Goal: Information Seeking & Learning: Check status

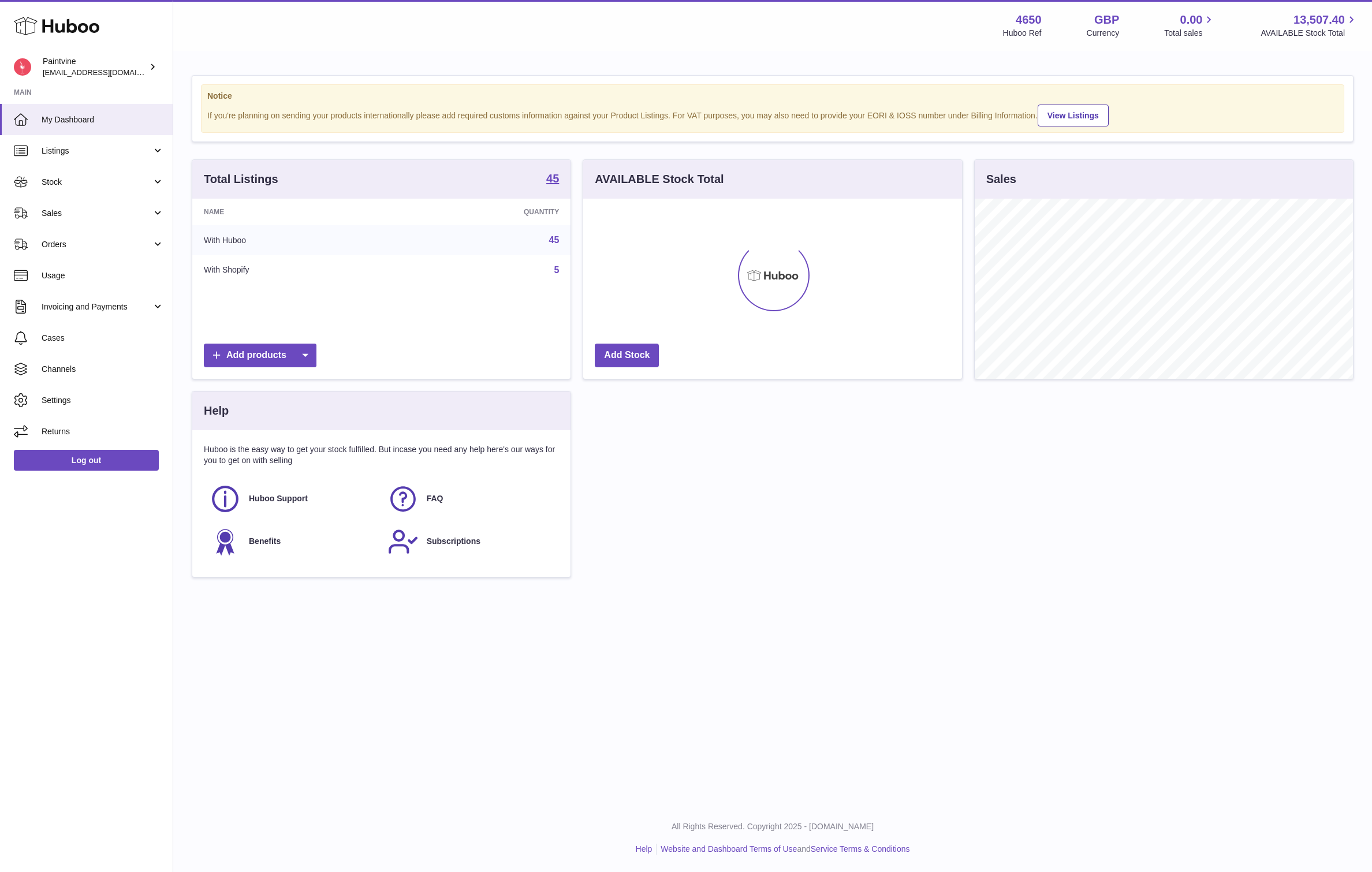
scroll to position [180, 379]
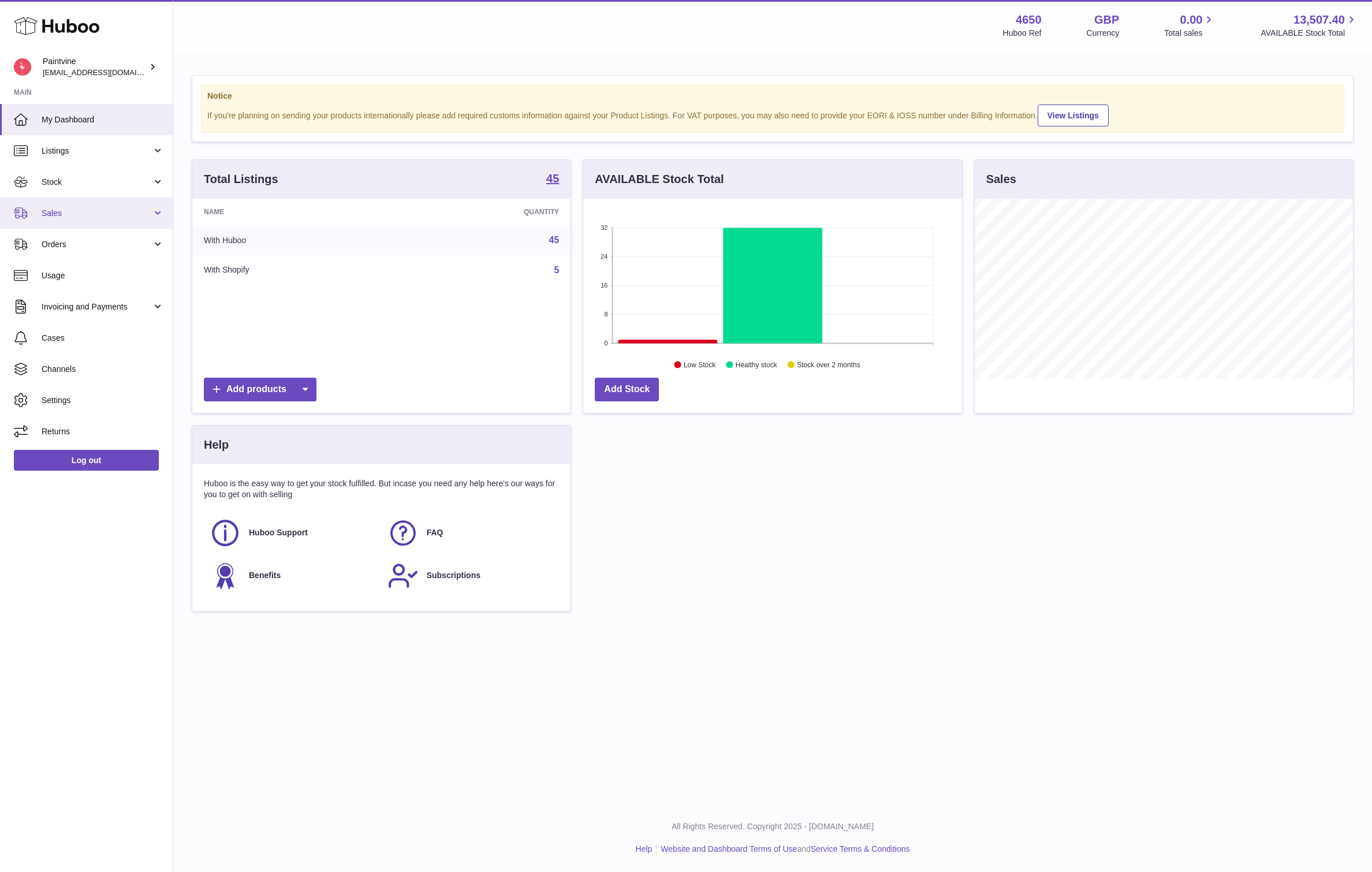
click at [84, 211] on span "Sales" at bounding box center [96, 213] width 110 height 11
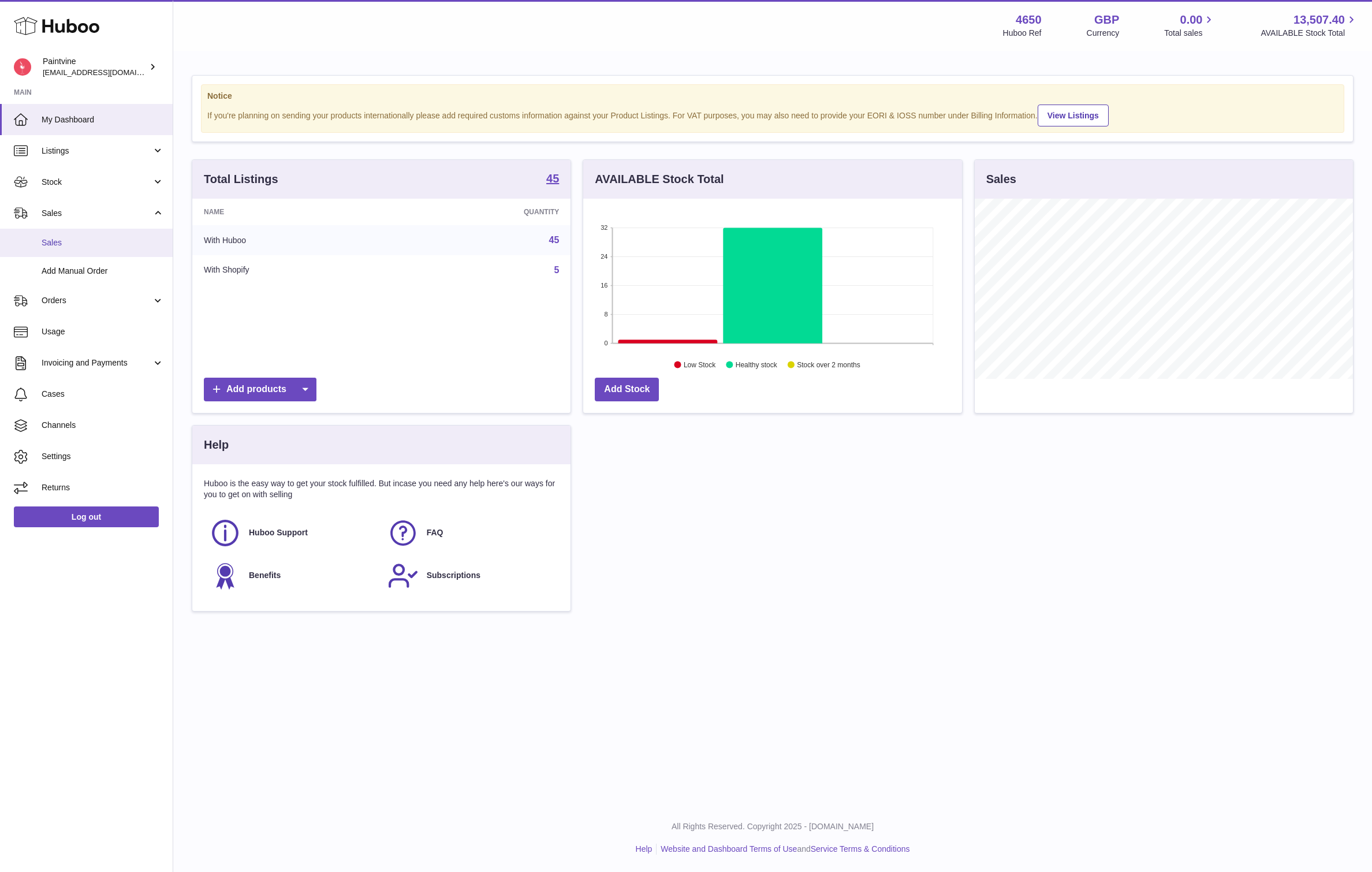
click at [77, 243] on span "Sales" at bounding box center [102, 243] width 123 height 11
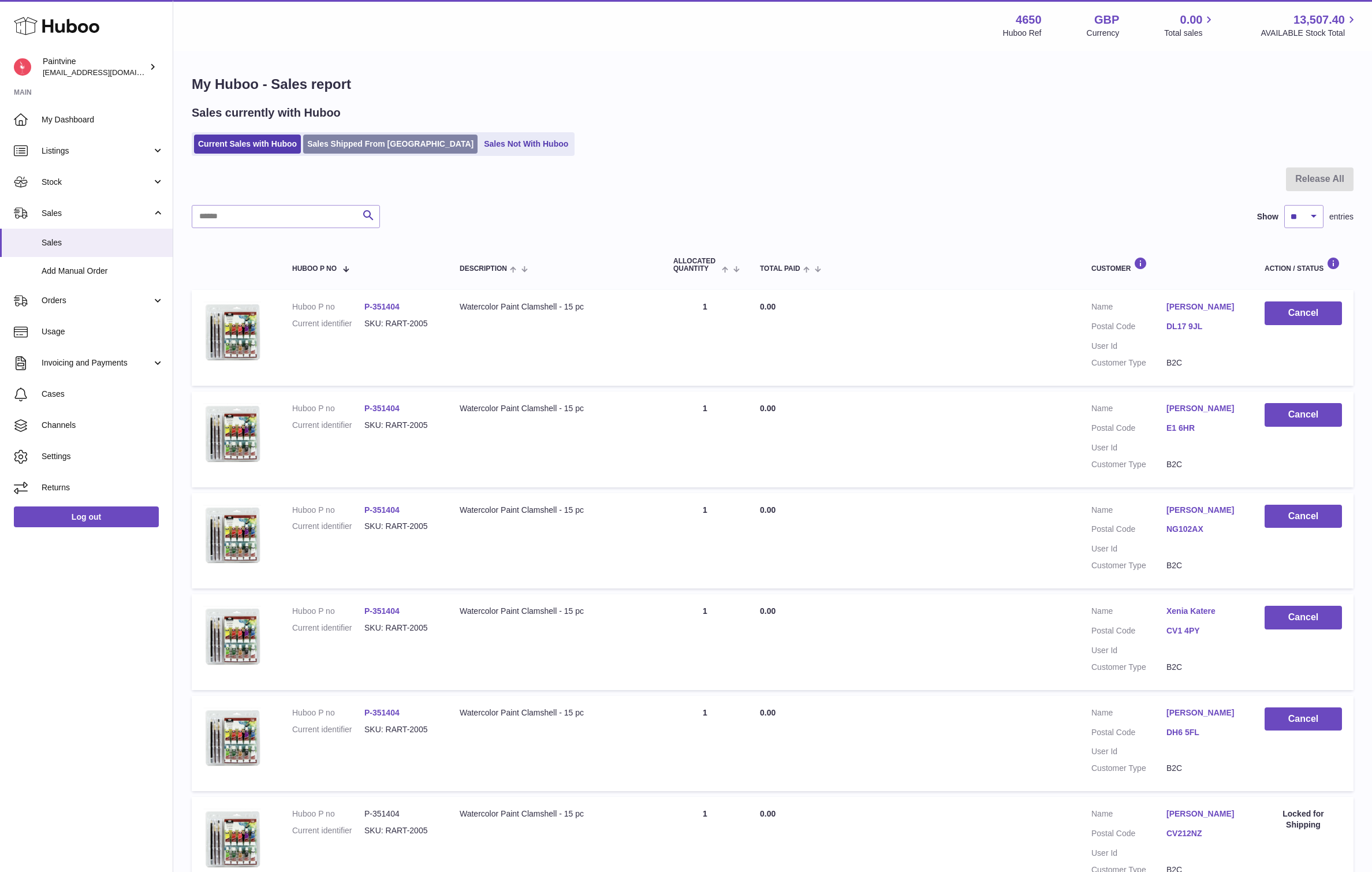
click at [361, 141] on link "Sales Shipped From Huboo" at bounding box center [391, 144] width 175 height 19
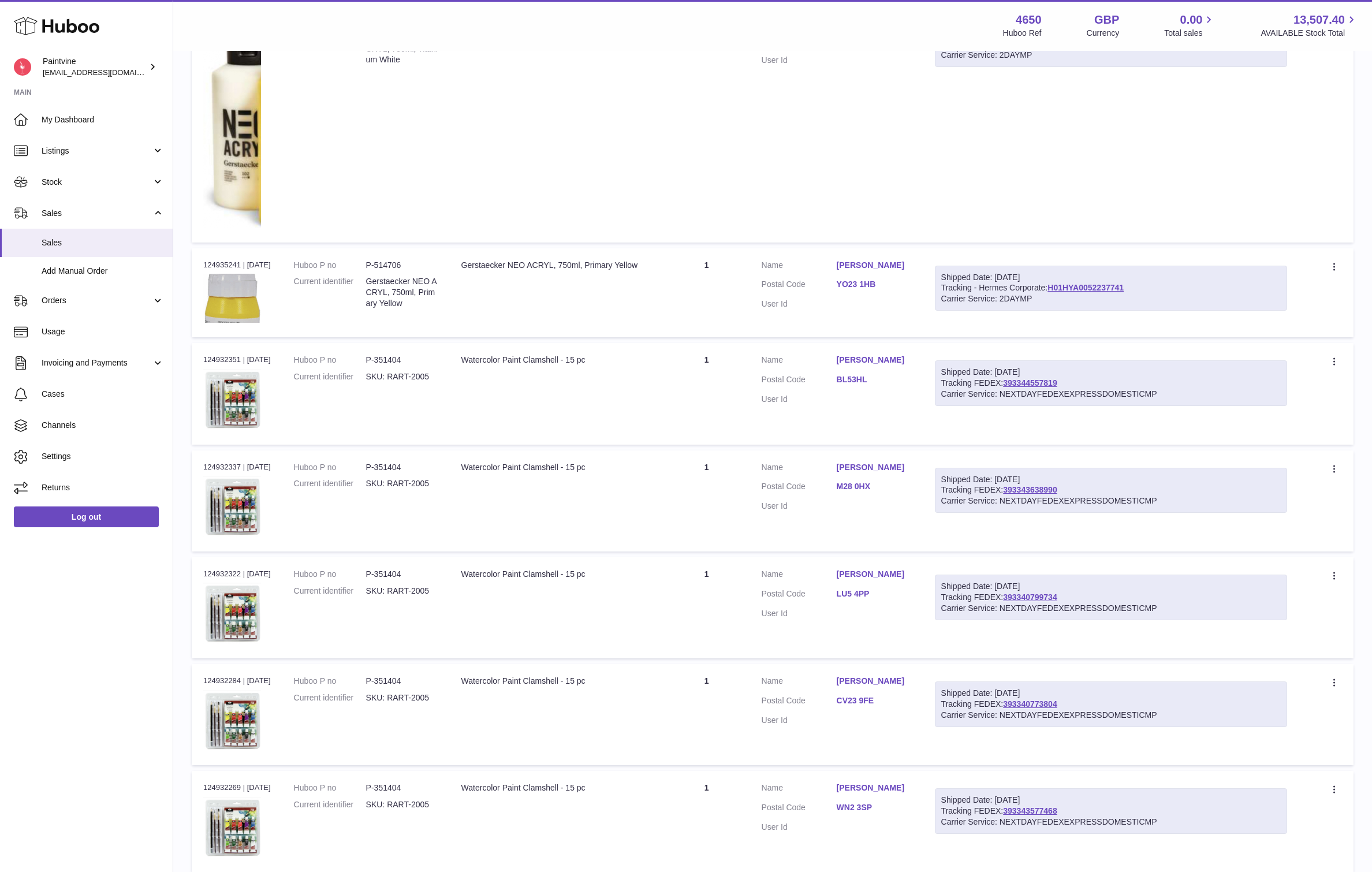
scroll to position [728, 0]
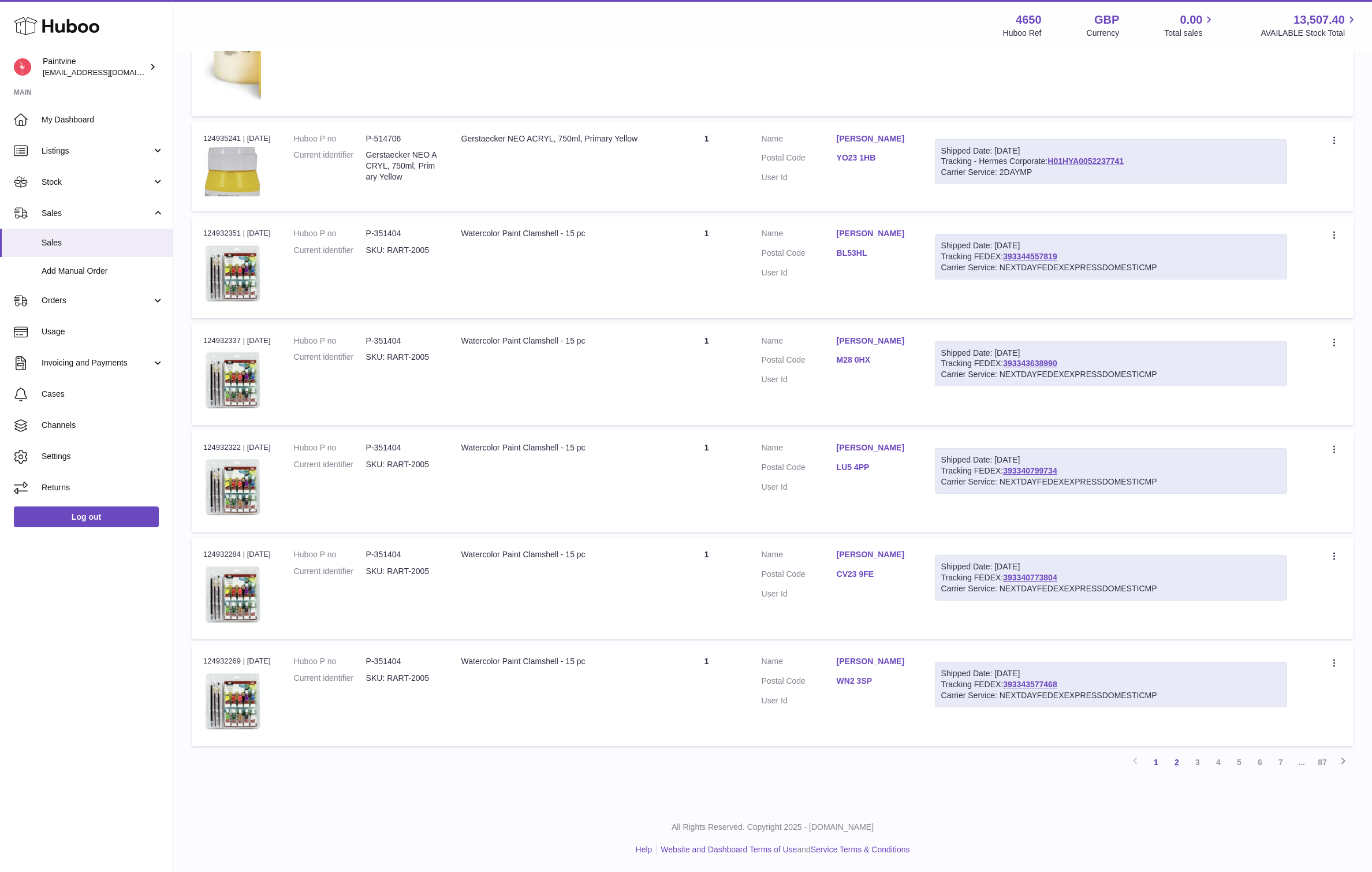
click at [1175, 760] on link "2" at bounding box center [1177, 762] width 21 height 21
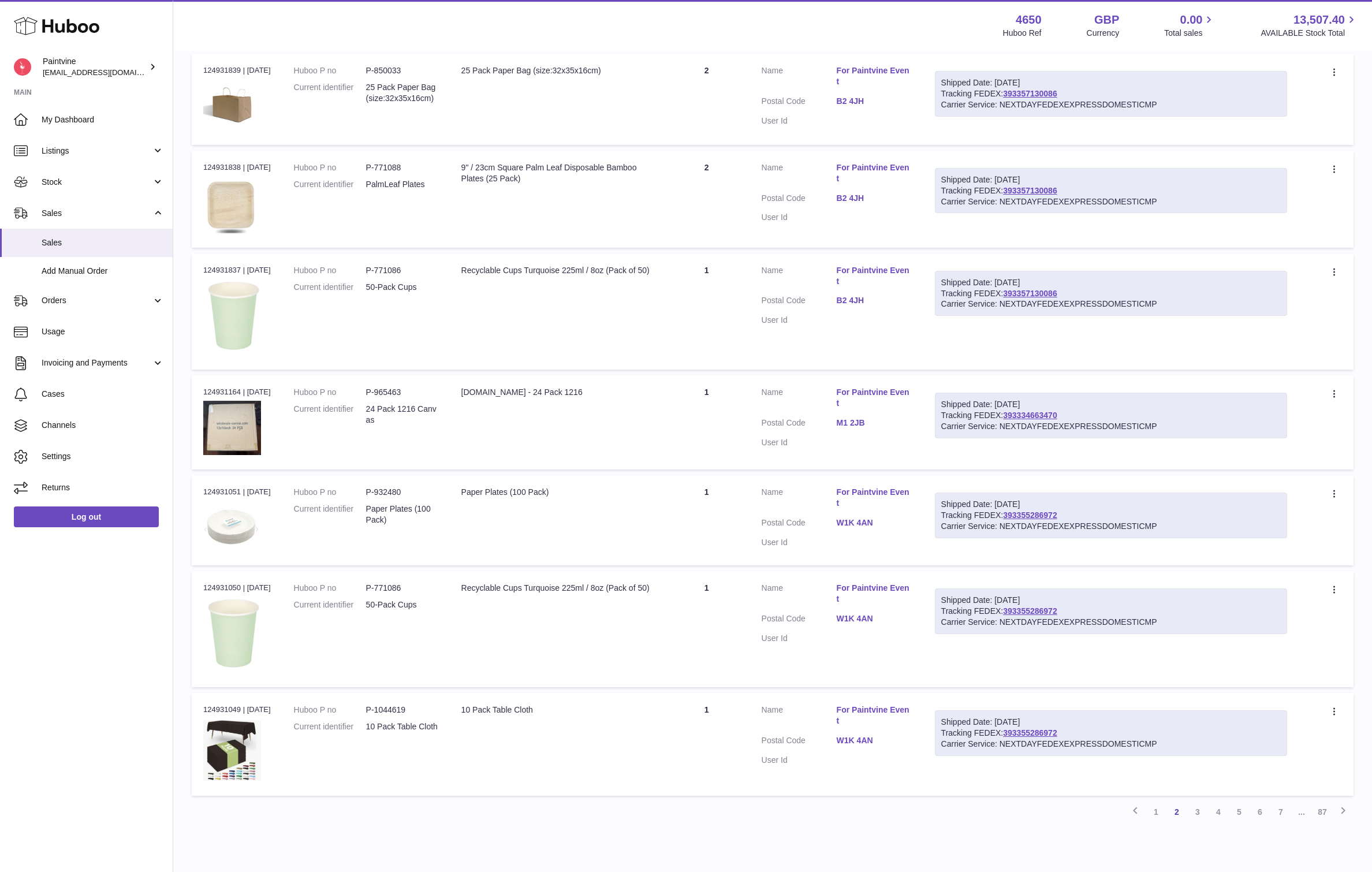
scroll to position [590, 0]
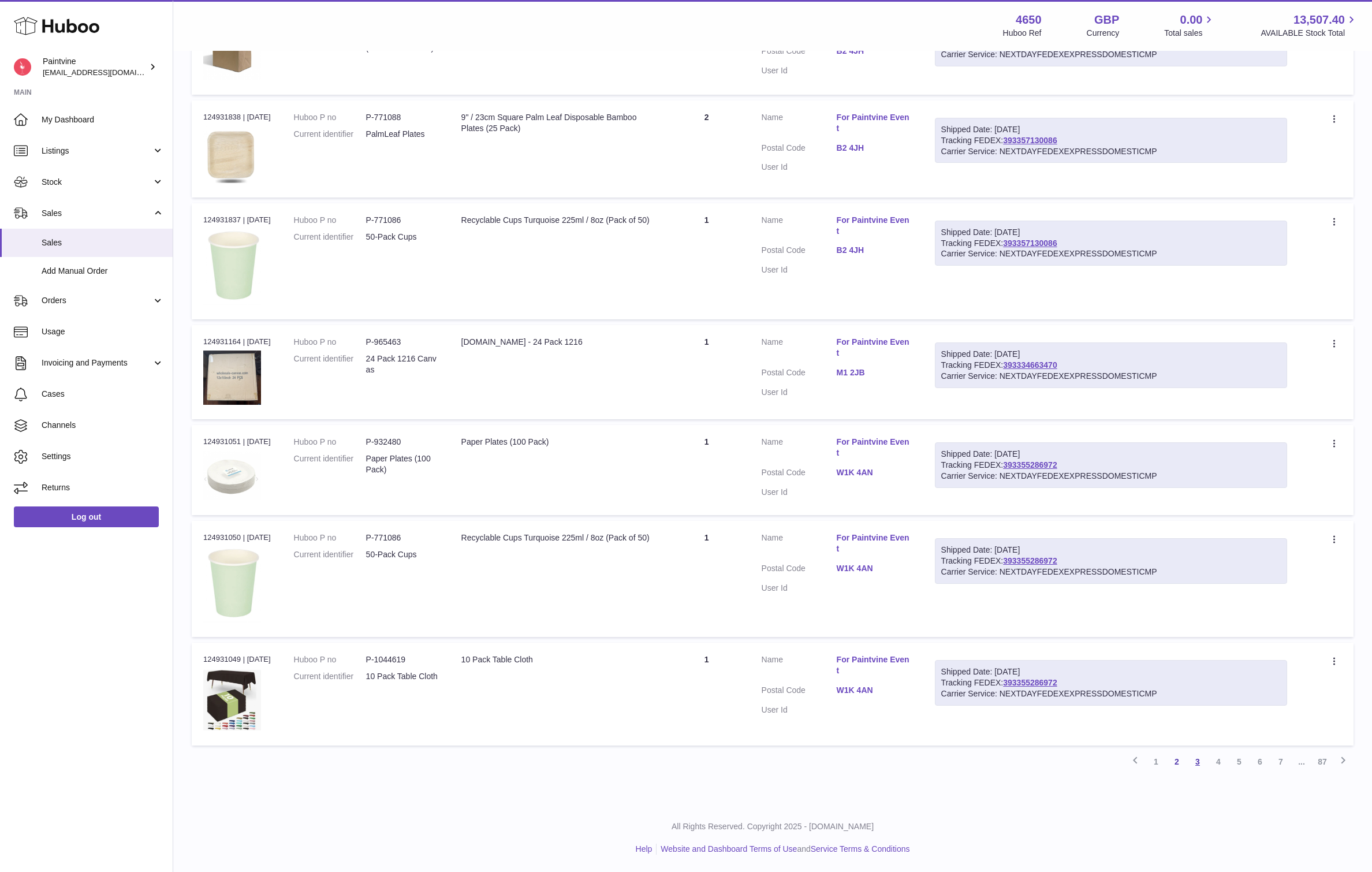
click at [1192, 760] on link "3" at bounding box center [1198, 761] width 21 height 21
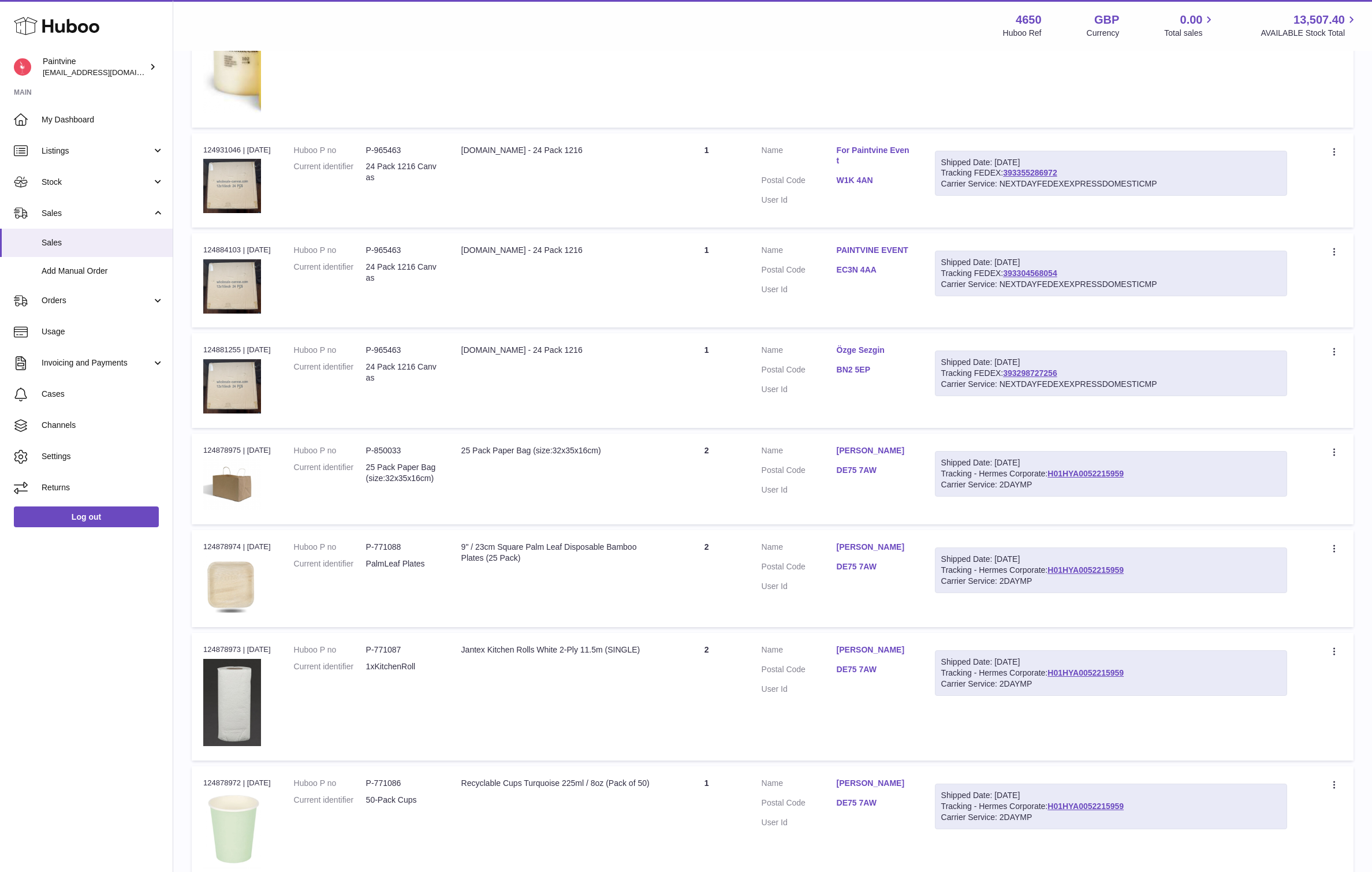
scroll to position [729, 0]
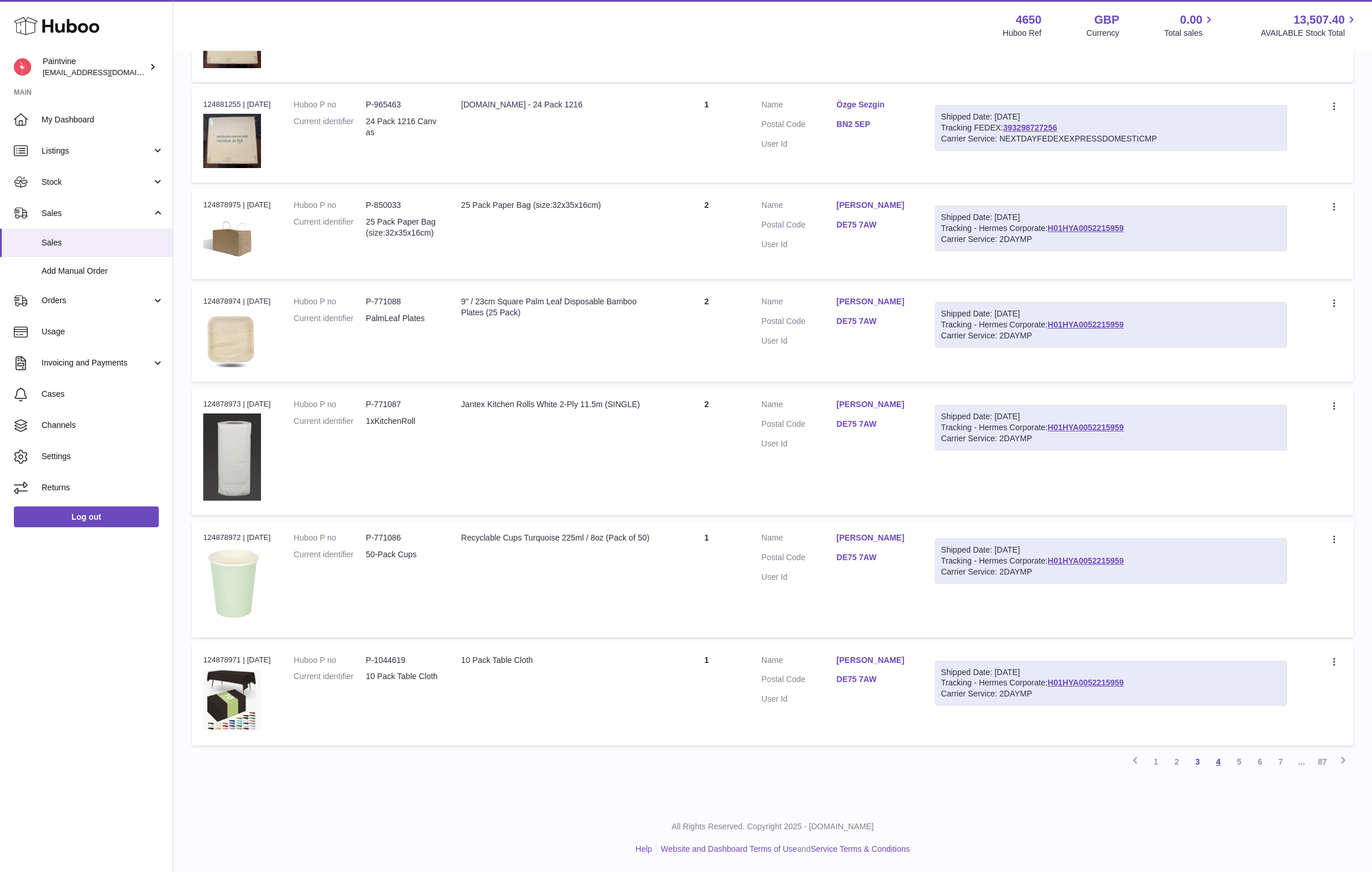
click at [1217, 766] on link "4" at bounding box center [1218, 761] width 21 height 21
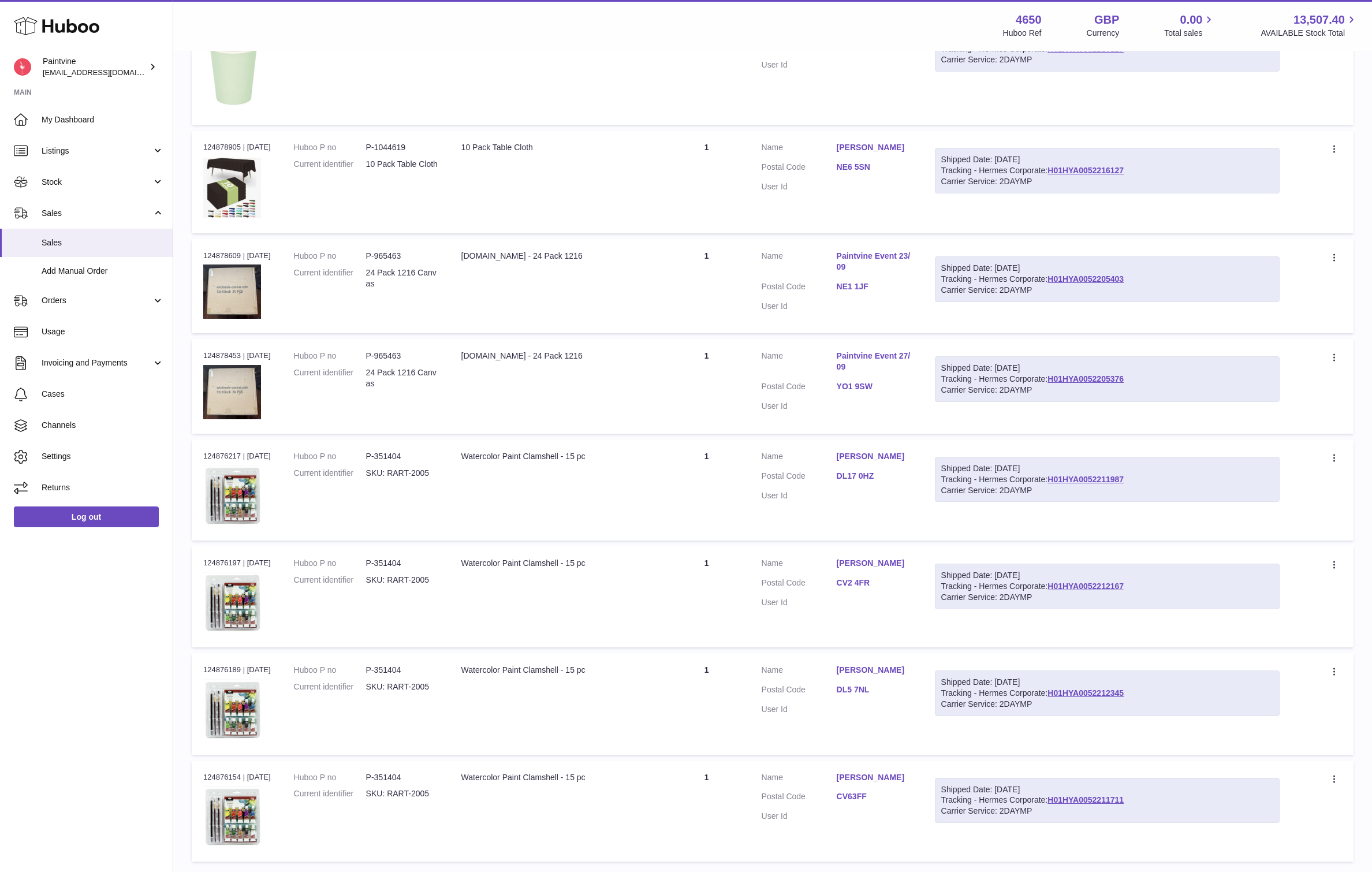
scroll to position [758, 0]
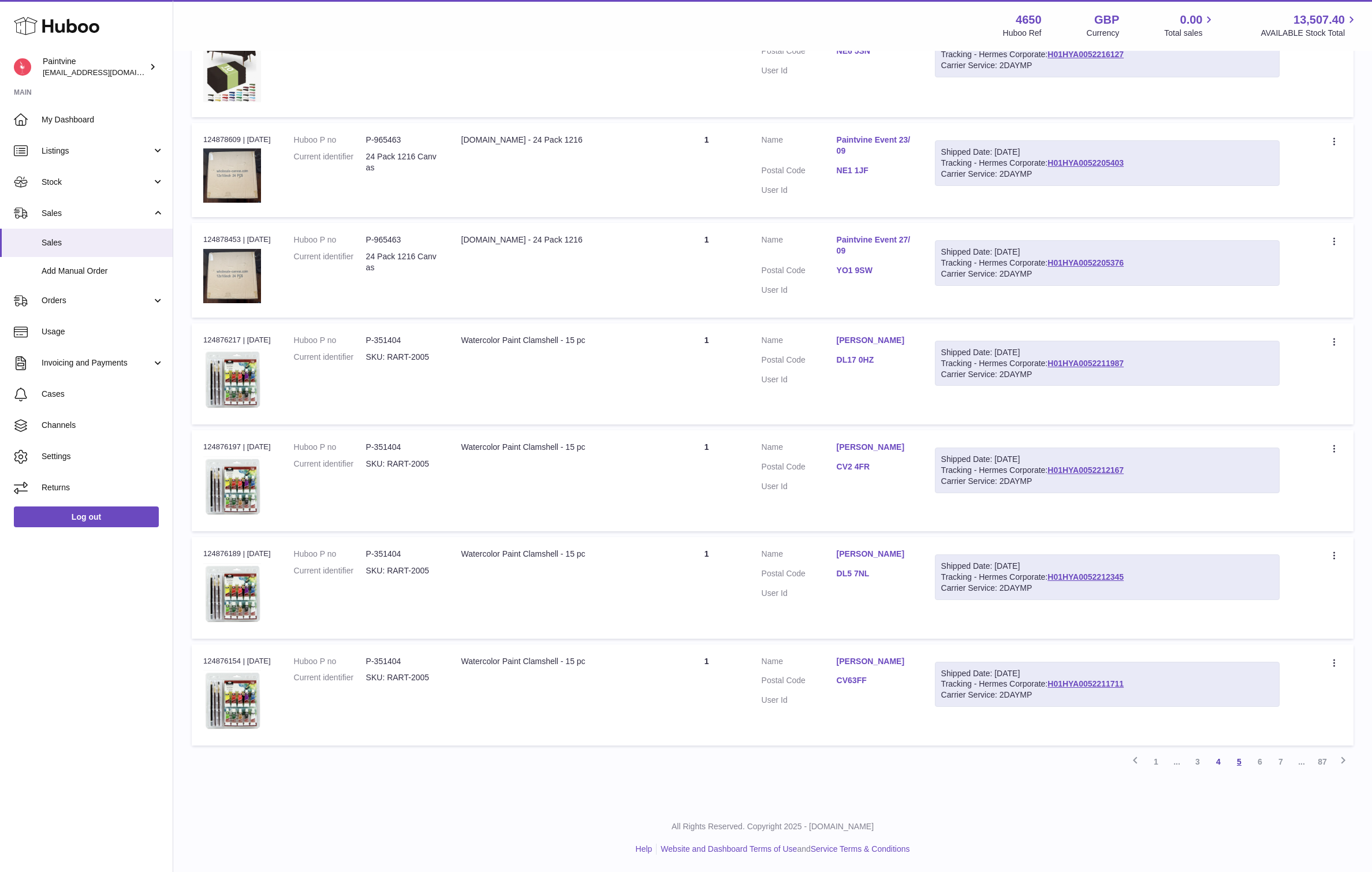
click at [1233, 761] on link "5" at bounding box center [1239, 761] width 21 height 21
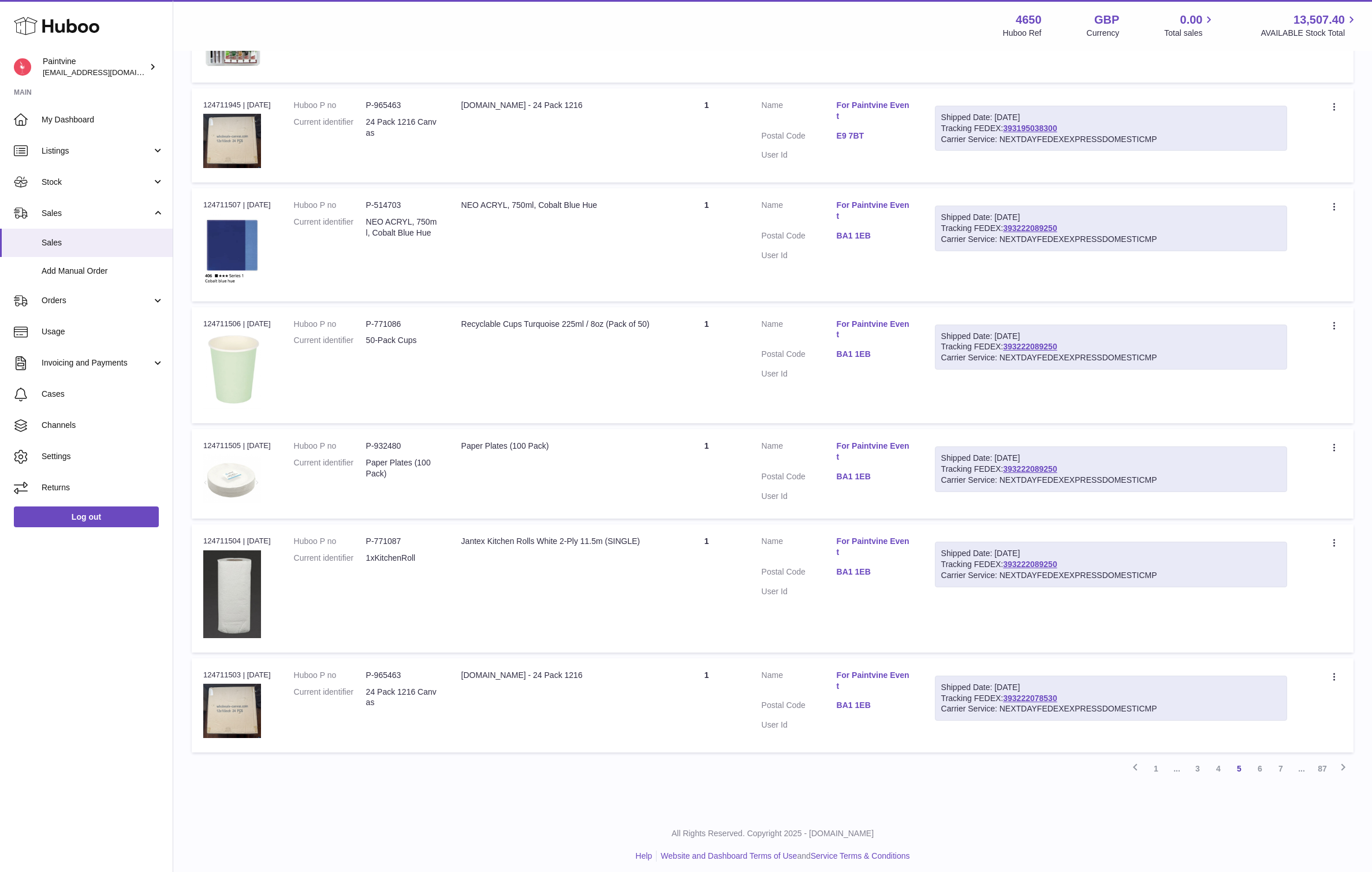
scroll to position [620, 0]
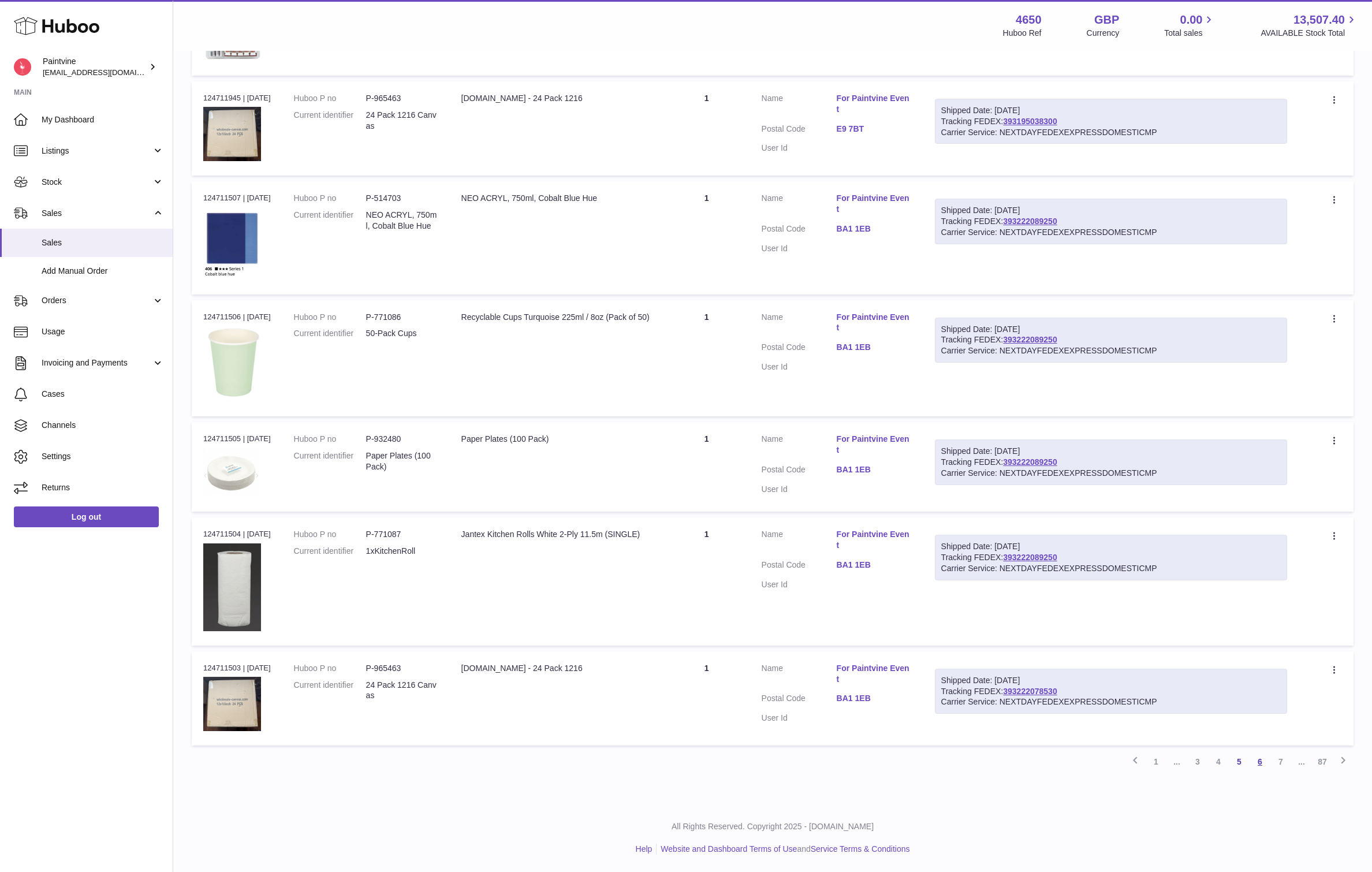
click at [1257, 764] on link "6" at bounding box center [1260, 761] width 21 height 21
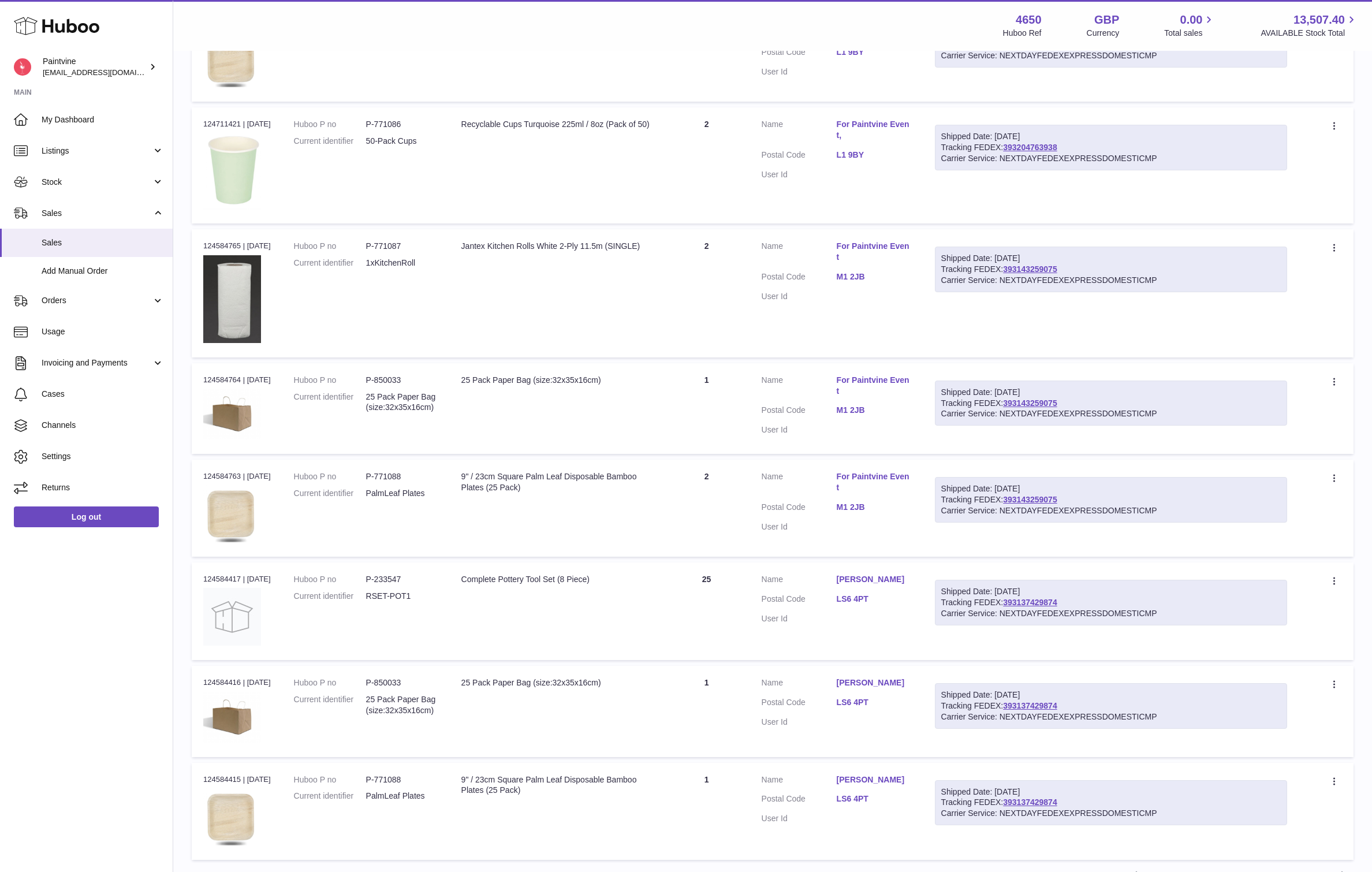
scroll to position [612, 0]
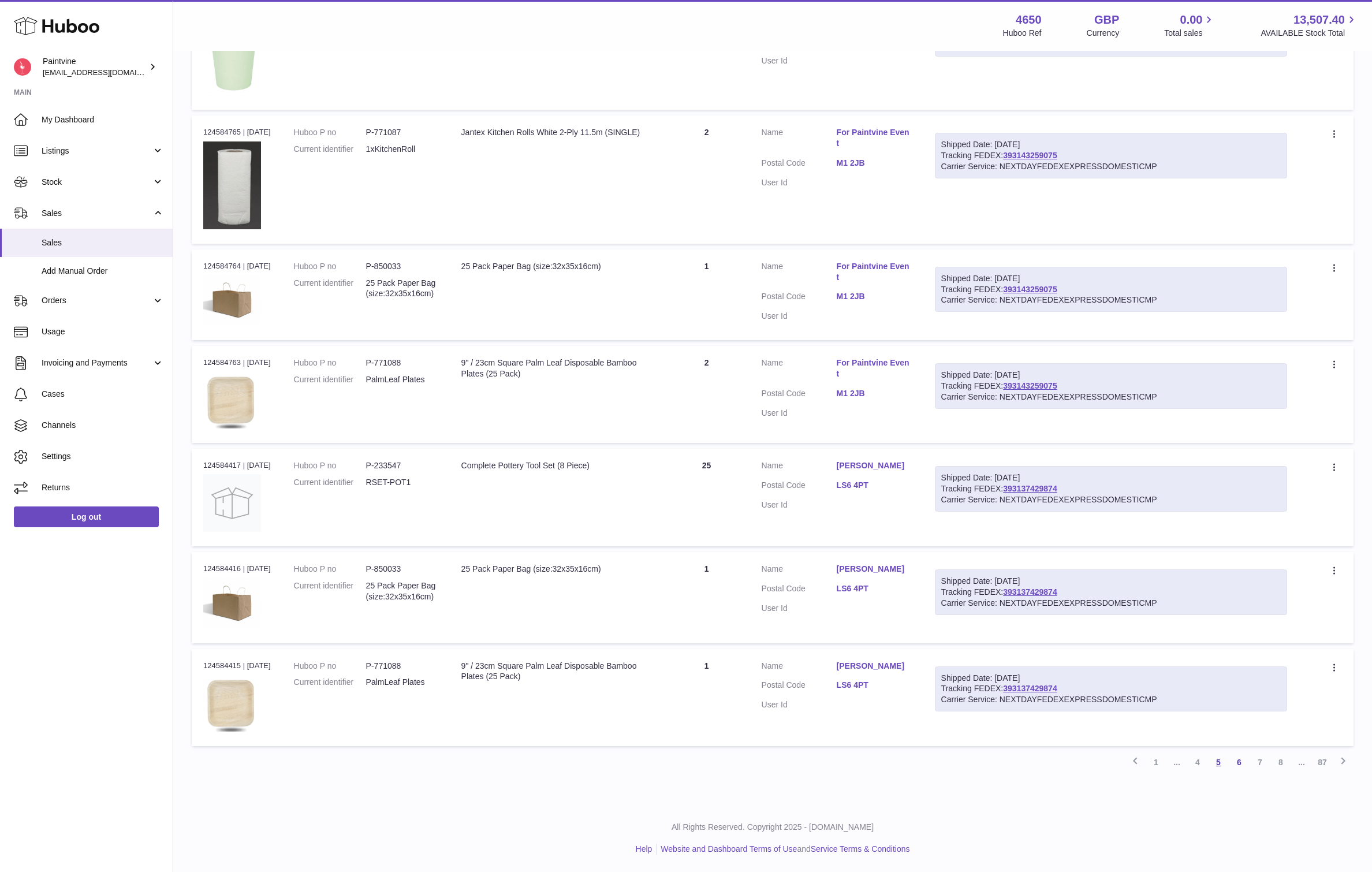
click at [1220, 761] on link "5" at bounding box center [1218, 762] width 21 height 21
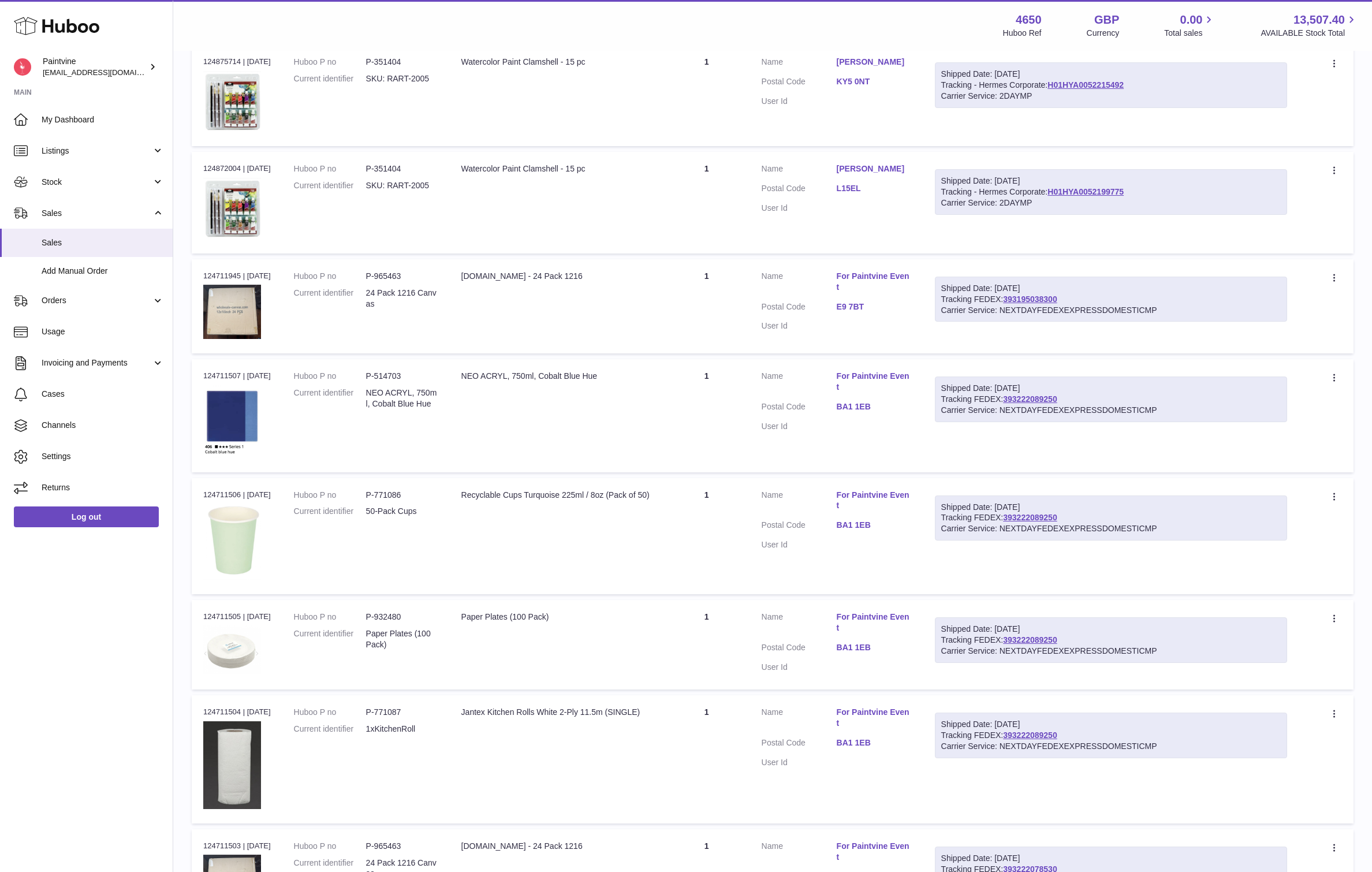
scroll to position [620, 0]
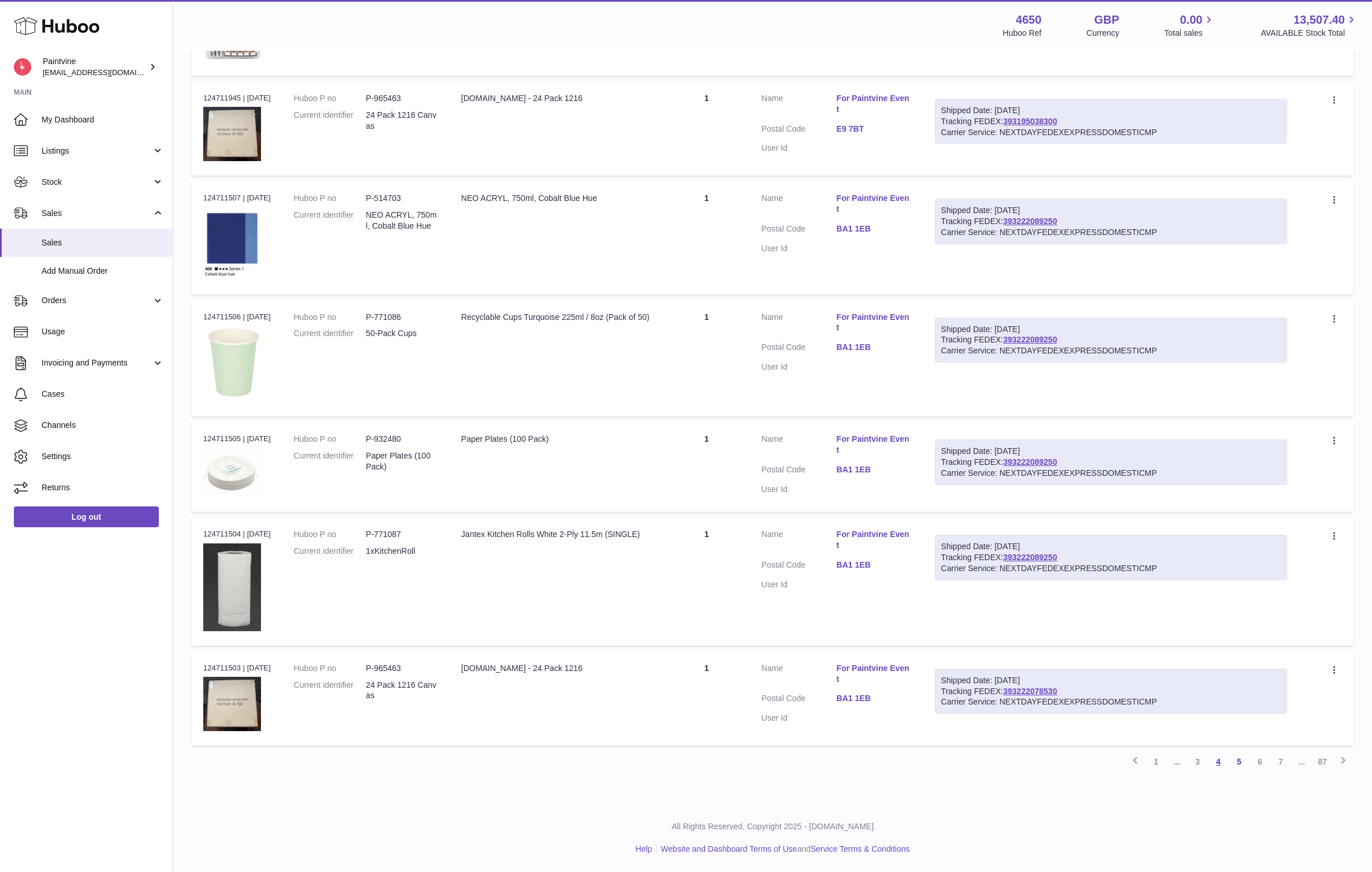
click at [1222, 761] on link "4" at bounding box center [1218, 761] width 21 height 21
